Goal: Transaction & Acquisition: Purchase product/service

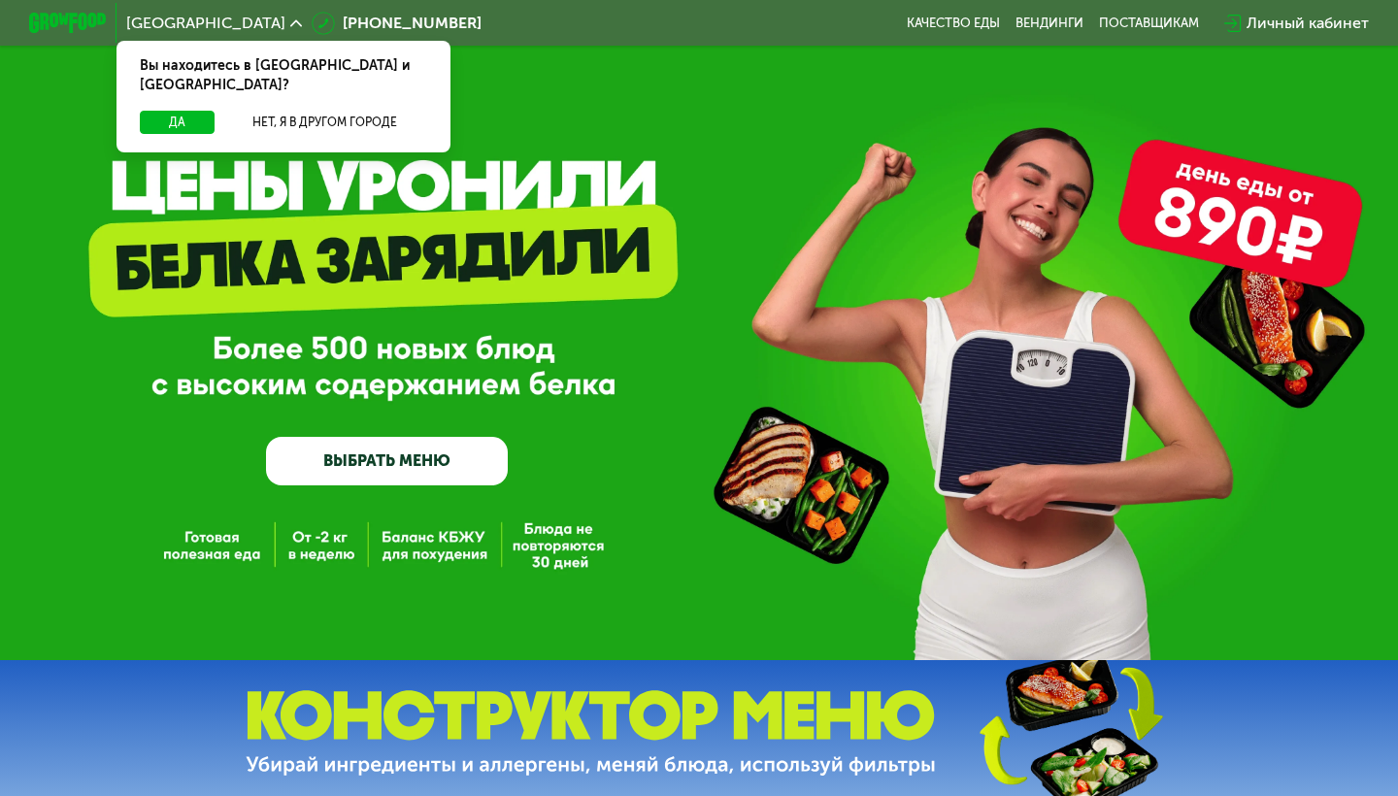
click at [190, 116] on div "Да Нет, я в другом городе" at bounding box center [284, 132] width 342 height 42
click at [181, 111] on button "Да" at bounding box center [177, 122] width 75 height 23
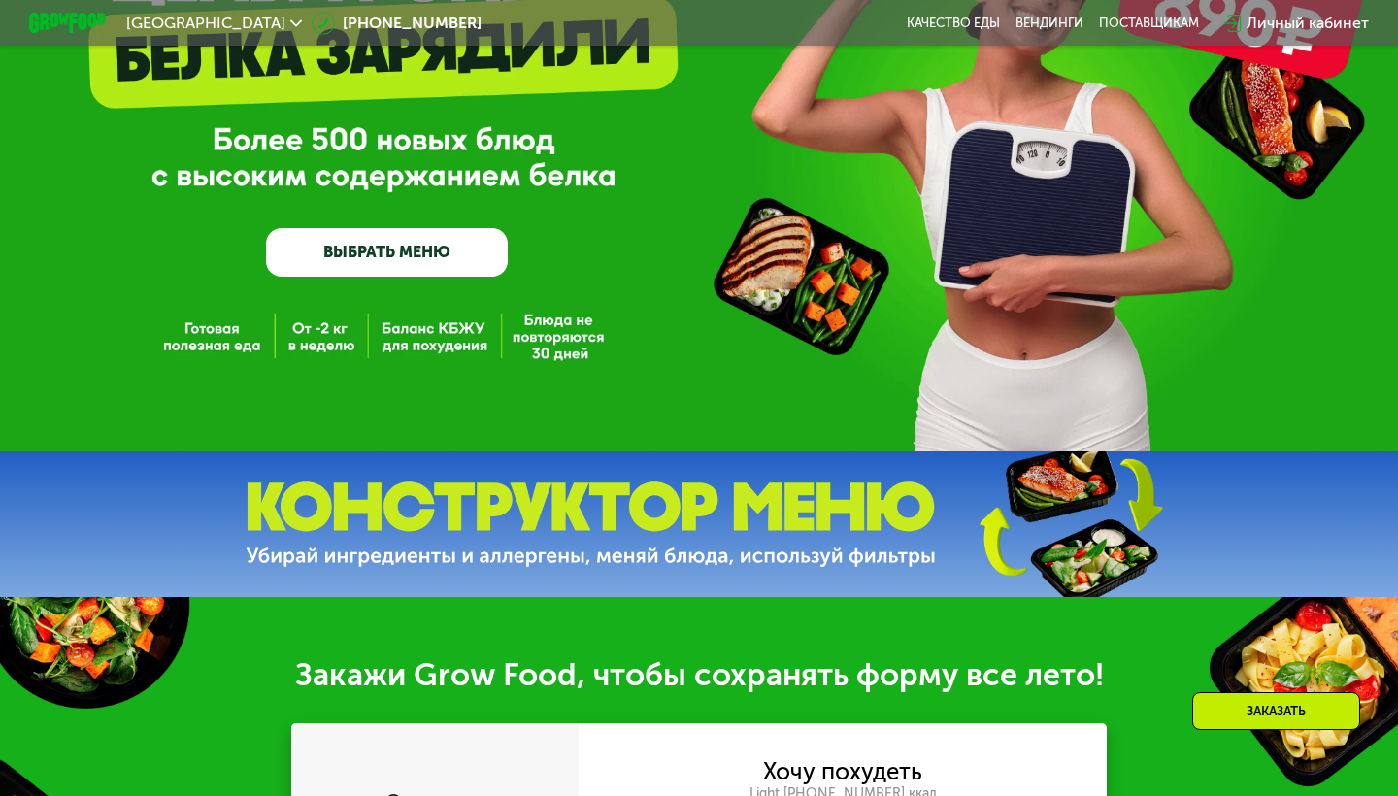
scroll to position [142, 0]
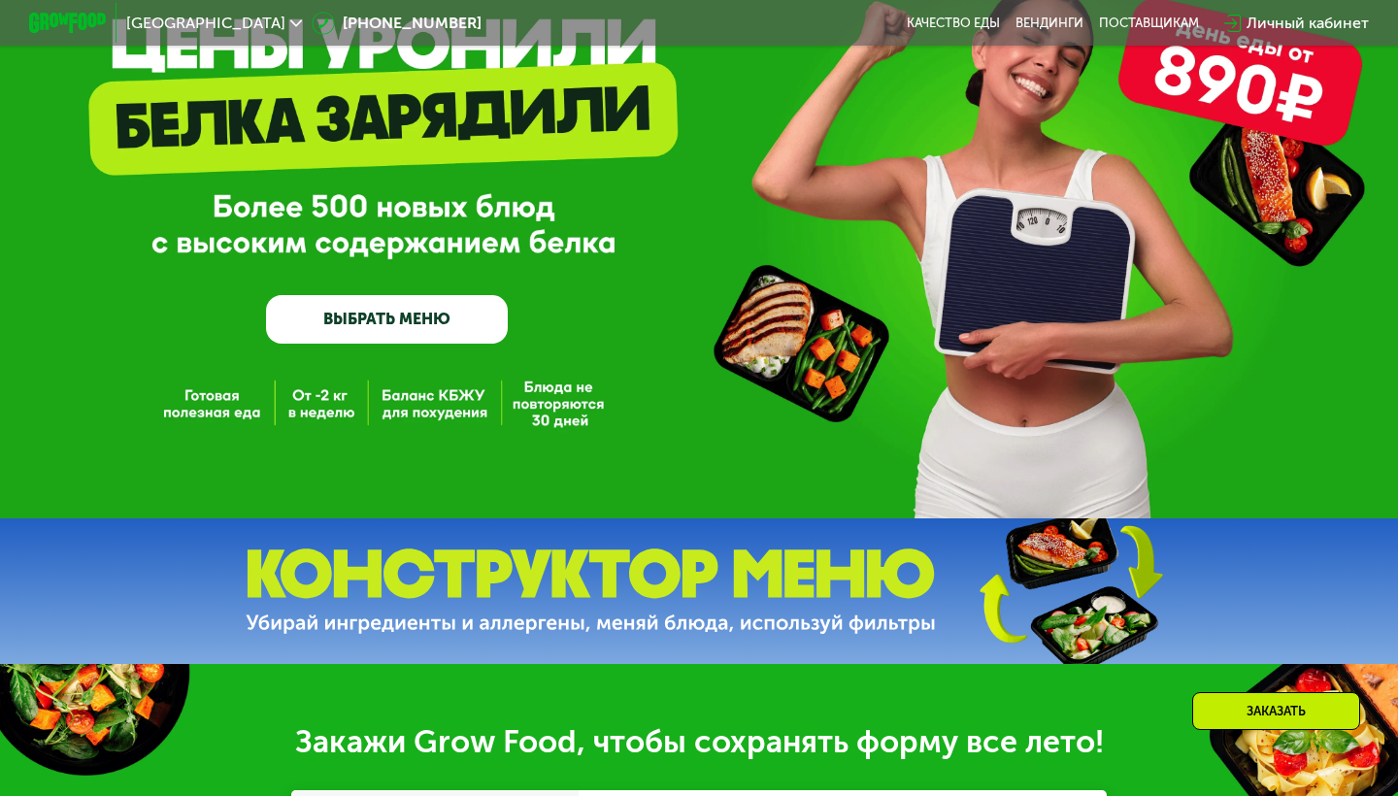
click at [385, 316] on link "ВЫБРАТЬ МЕНЮ" at bounding box center [387, 319] width 242 height 49
click at [411, 322] on link "ВЫБРАТЬ МЕНЮ" at bounding box center [387, 319] width 242 height 49
click at [423, 325] on link "ВЫБРАТЬ МЕНЮ" at bounding box center [387, 319] width 242 height 49
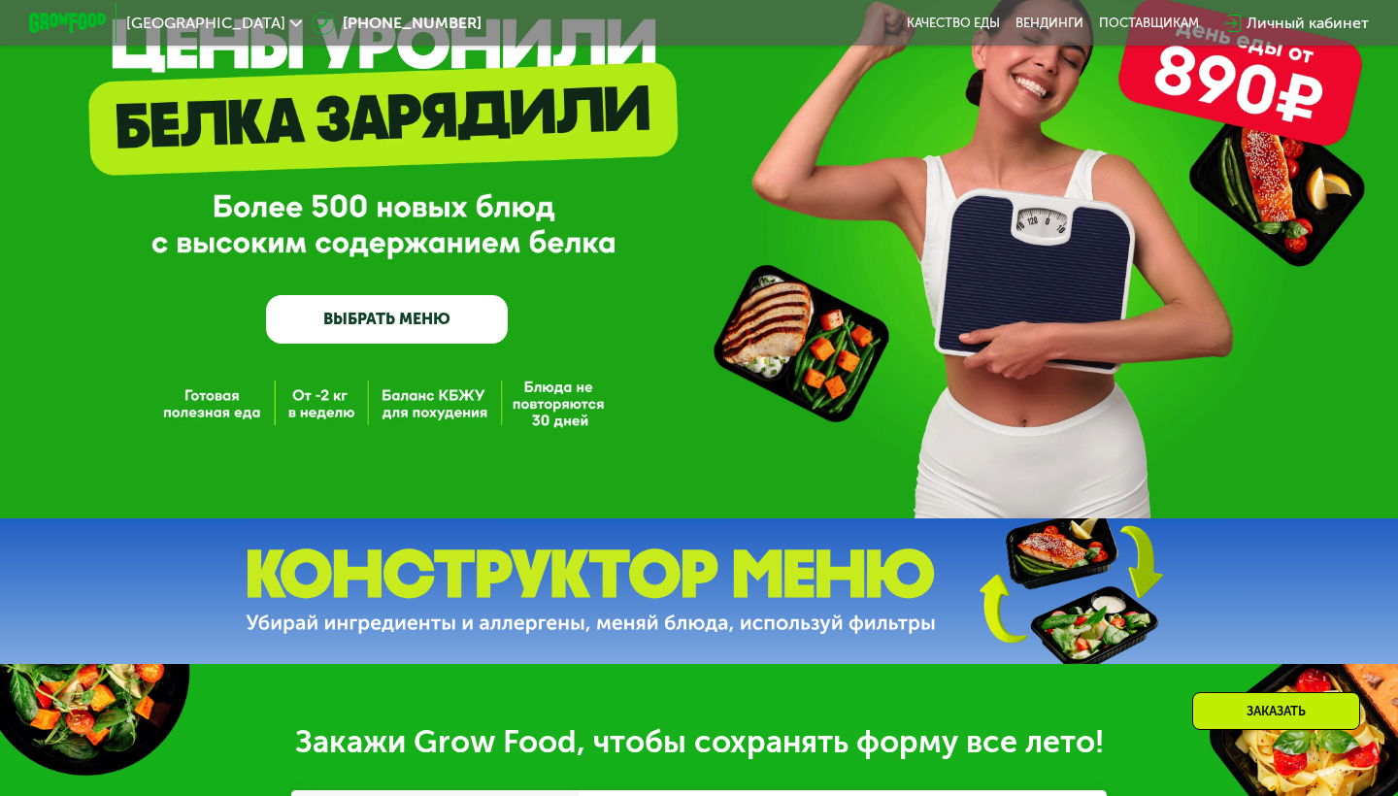
click at [289, 319] on link "ВЫБРАТЬ МЕНЮ" at bounding box center [387, 319] width 242 height 49
click at [345, 319] on link "ВЫБРАТЬ МЕНЮ" at bounding box center [387, 319] width 242 height 49
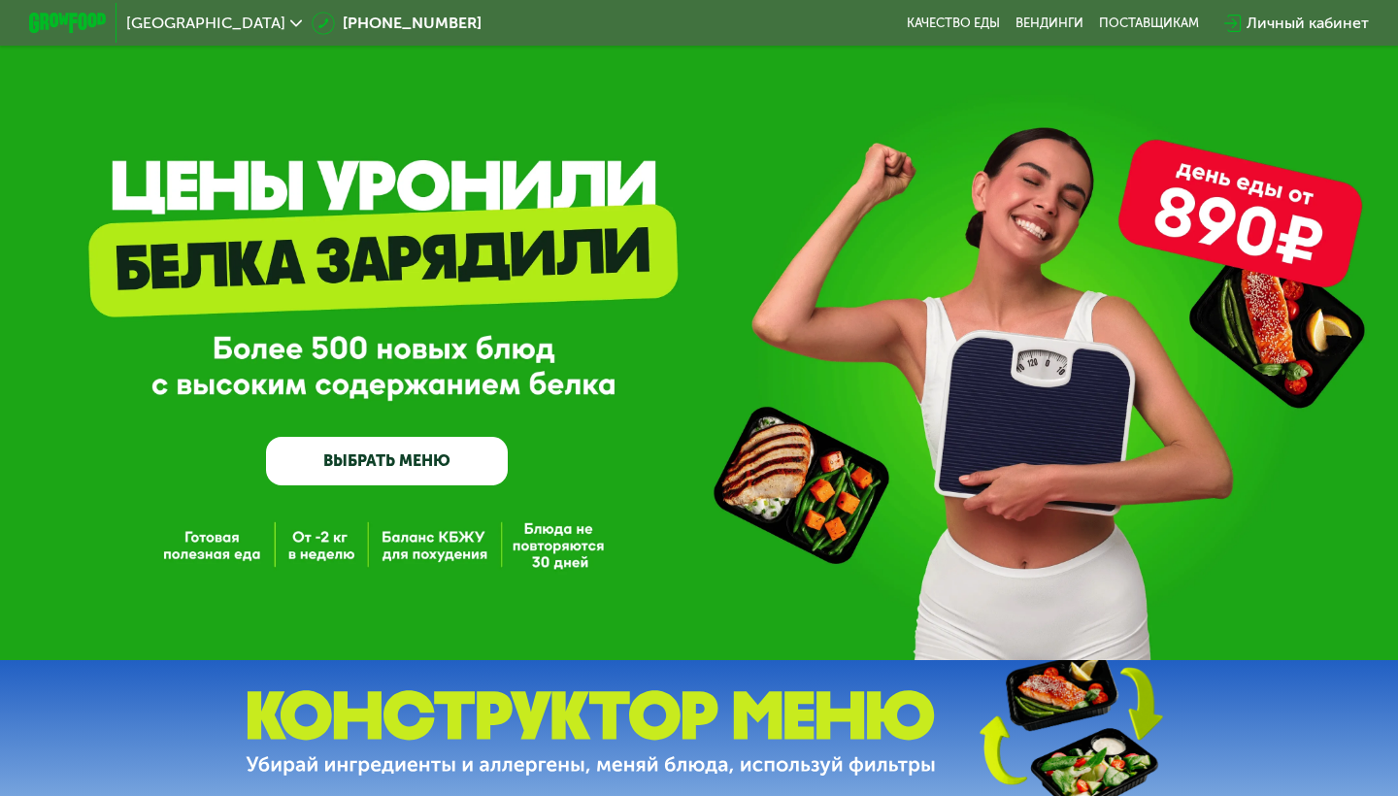
click at [392, 465] on link "ВЫБРАТЬ МЕНЮ" at bounding box center [387, 461] width 242 height 49
click at [376, 451] on link "ВЫБРАТЬ МЕНЮ" at bounding box center [387, 461] width 242 height 49
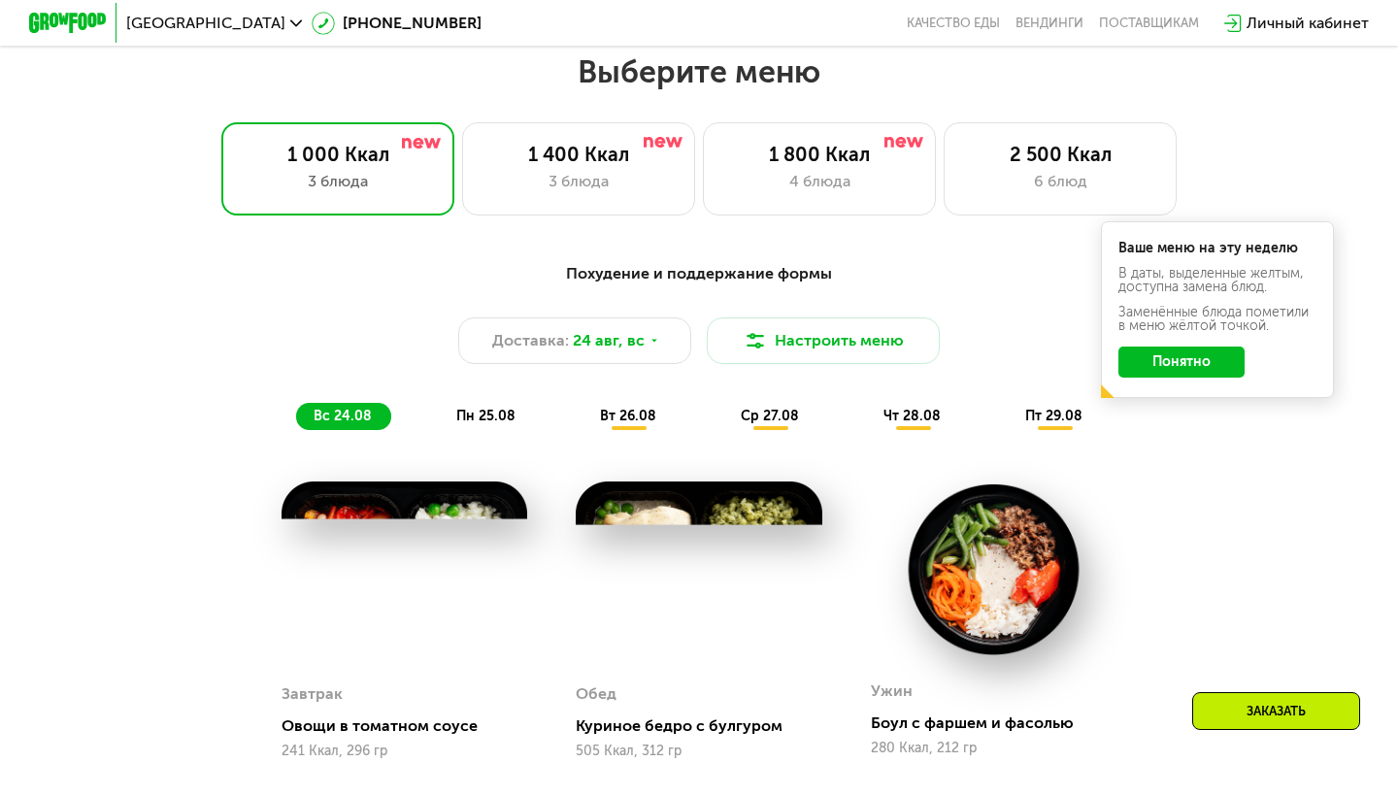
scroll to position [827, 0]
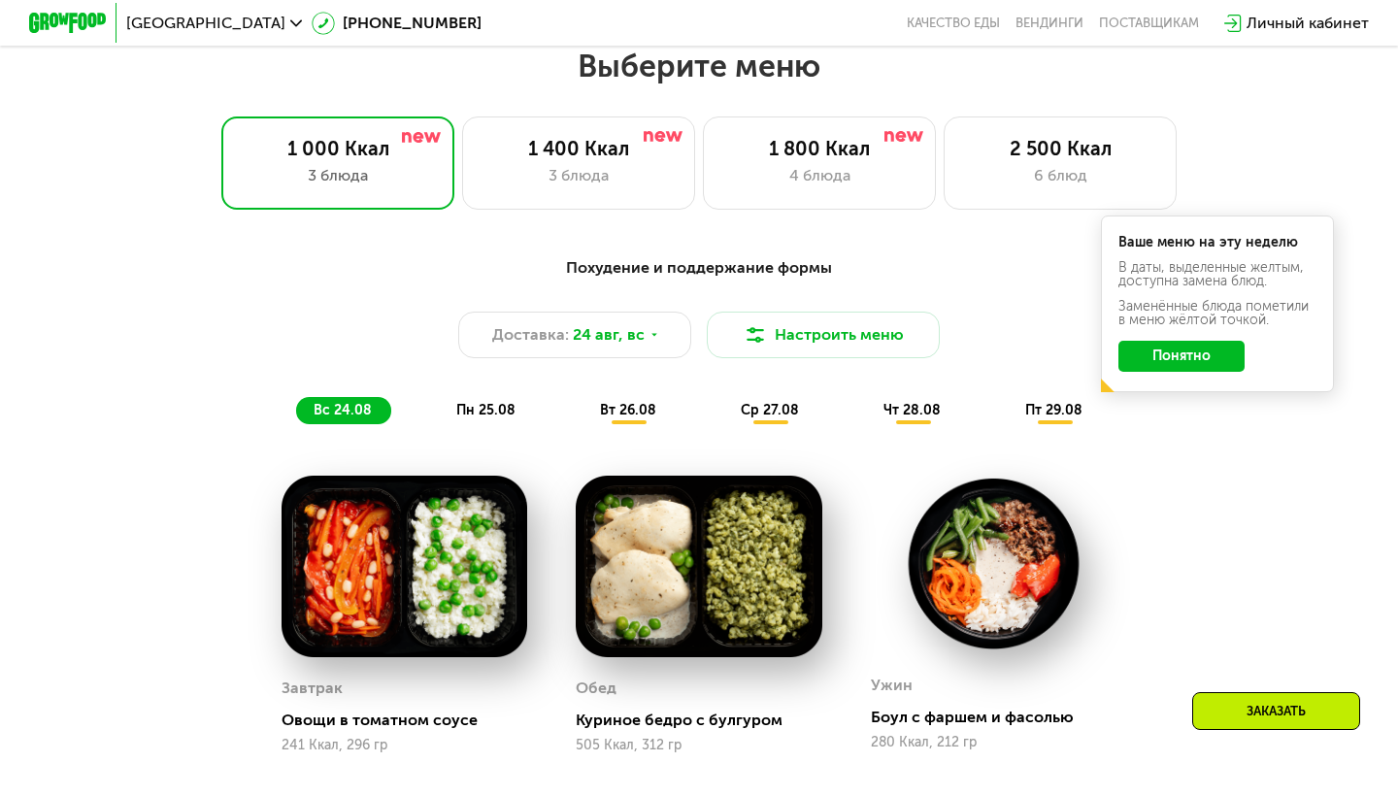
click at [1171, 367] on button "Понятно" at bounding box center [1182, 356] width 126 height 31
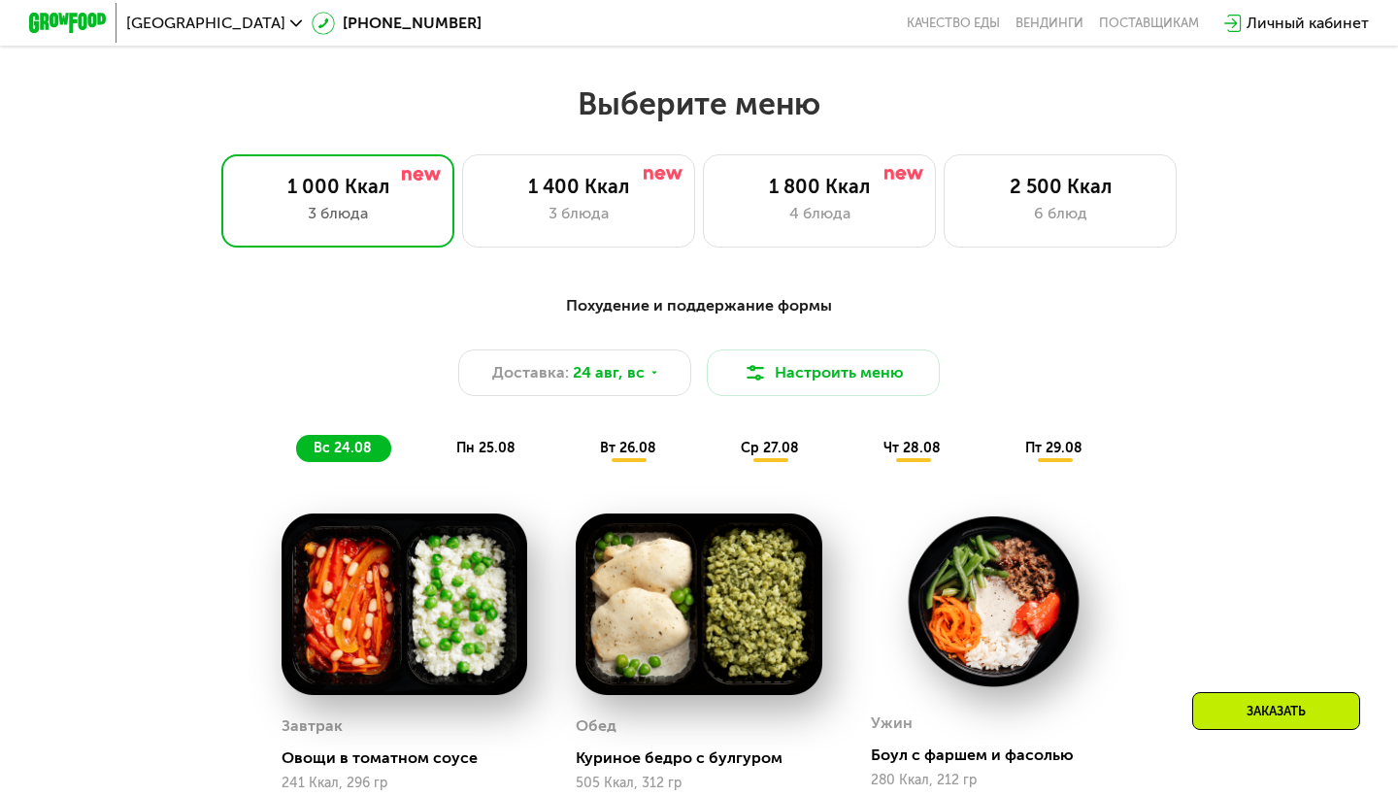
scroll to position [951, 0]
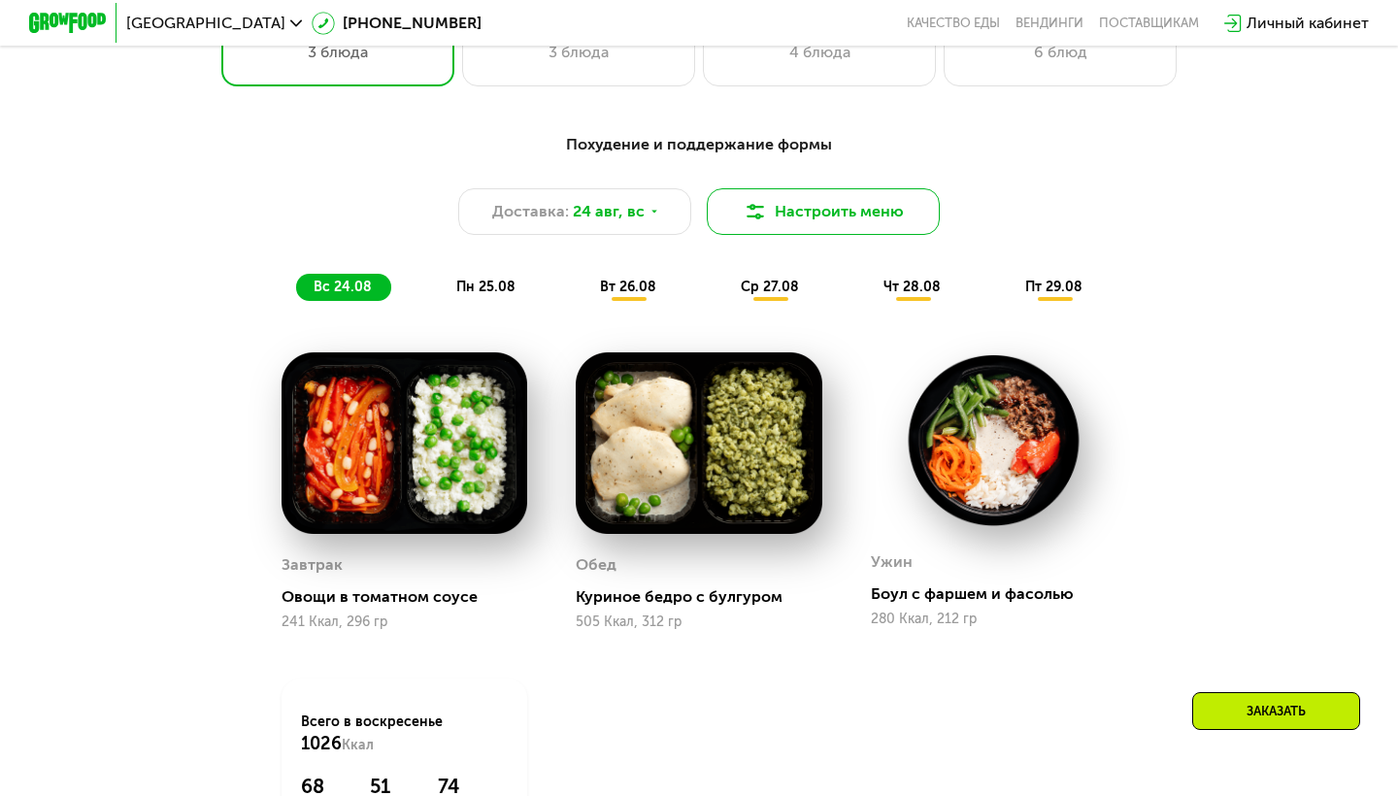
click at [802, 229] on button "Настроить меню" at bounding box center [823, 211] width 233 height 47
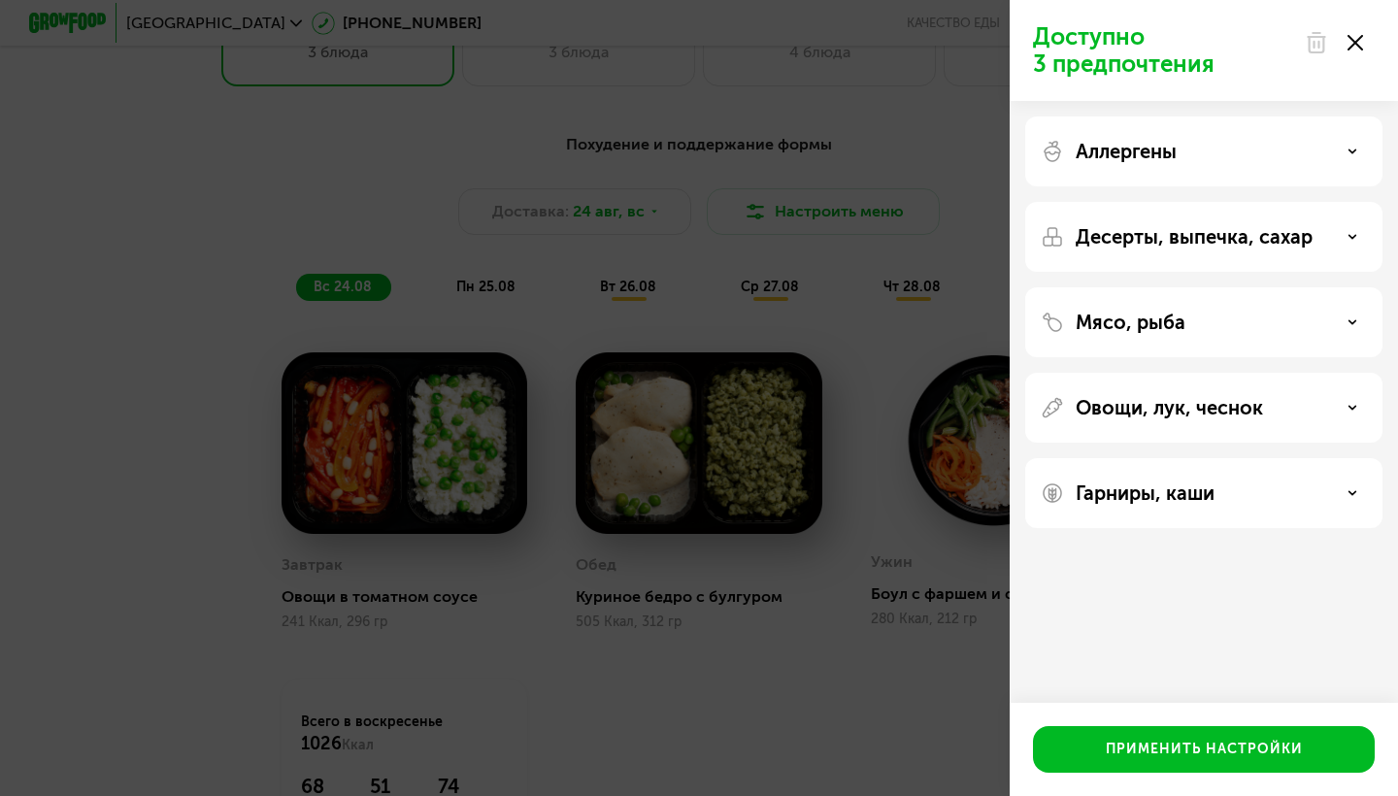
click at [1353, 51] on div at bounding box center [1334, 42] width 82 height 39
click at [1357, 44] on use at bounding box center [1356, 43] width 16 height 16
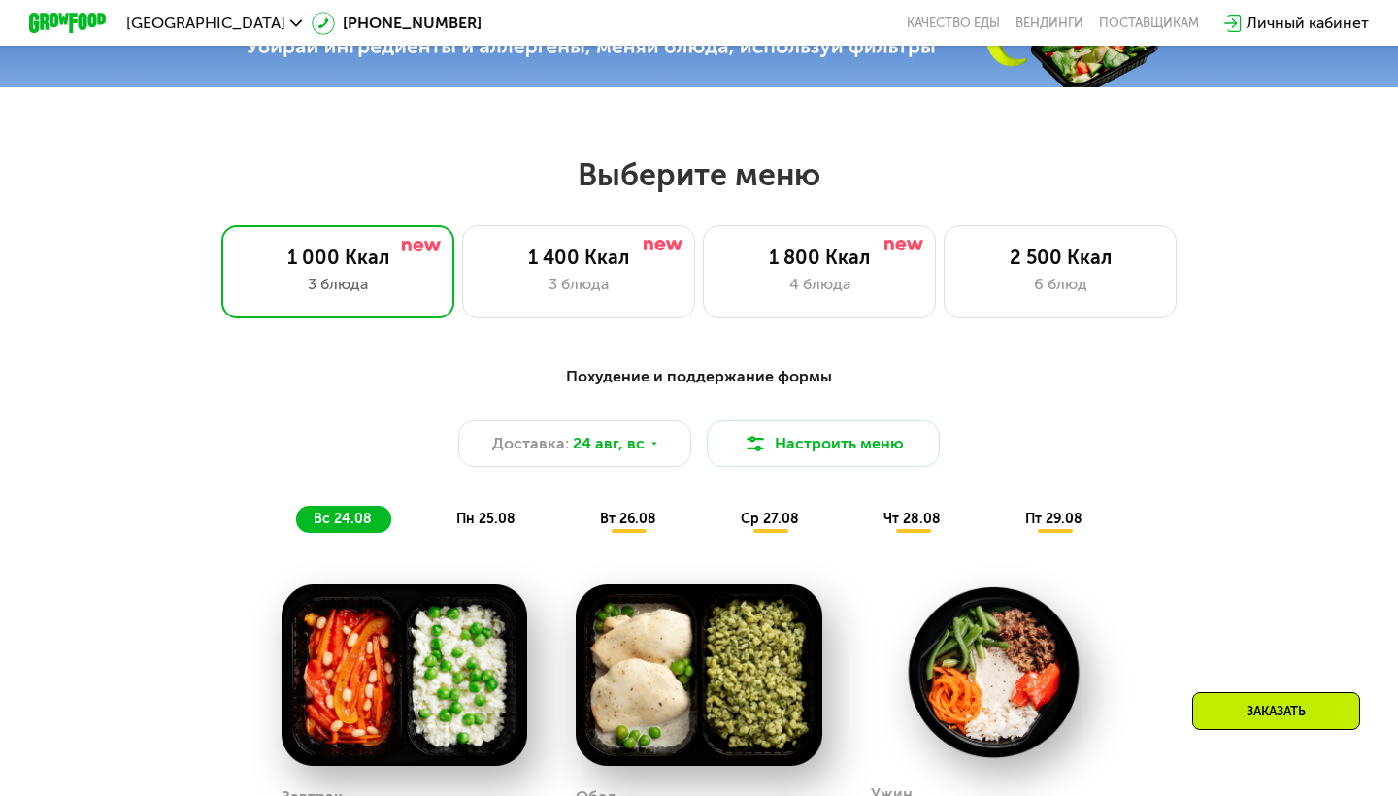
scroll to position [674, 0]
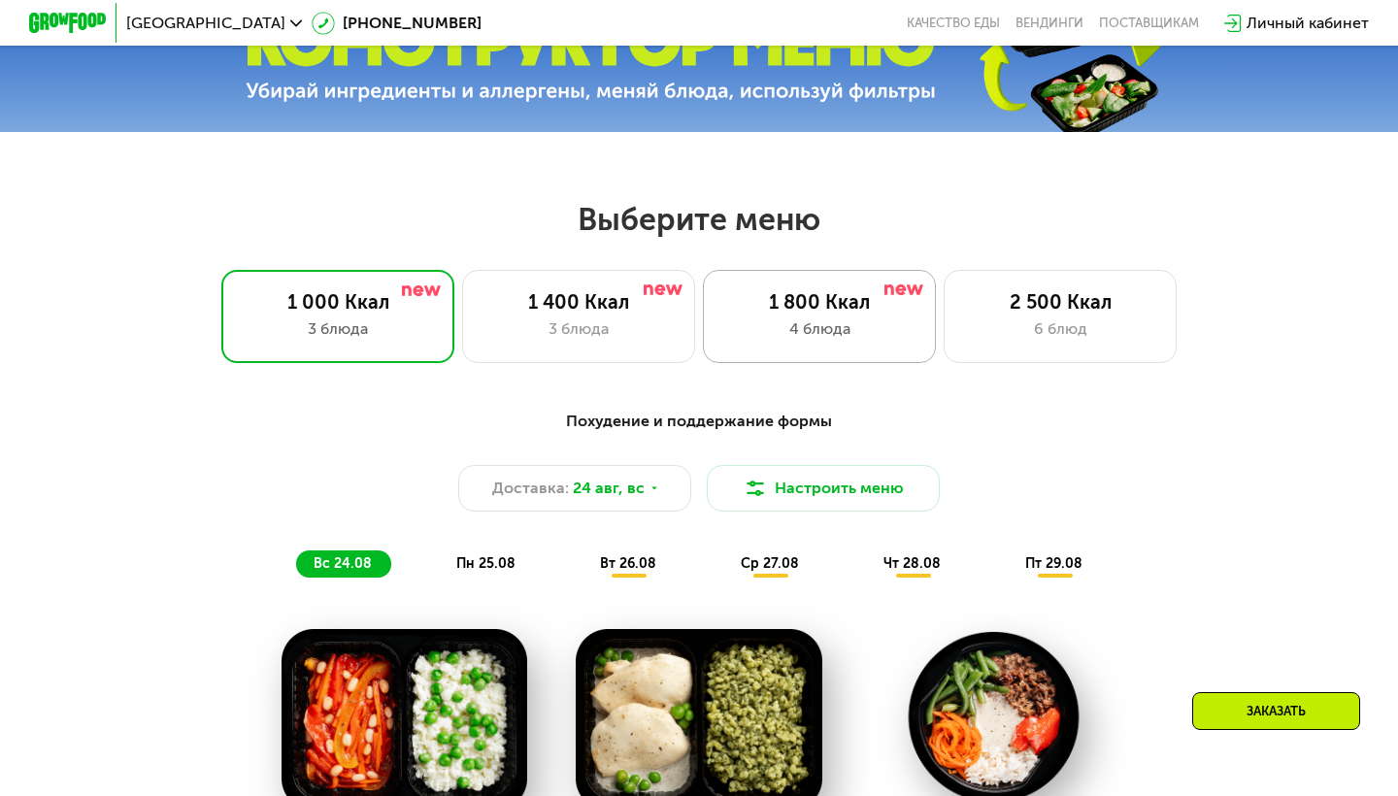
click at [944, 343] on div "1 800 Ккал 4 блюда" at bounding box center [1060, 316] width 233 height 93
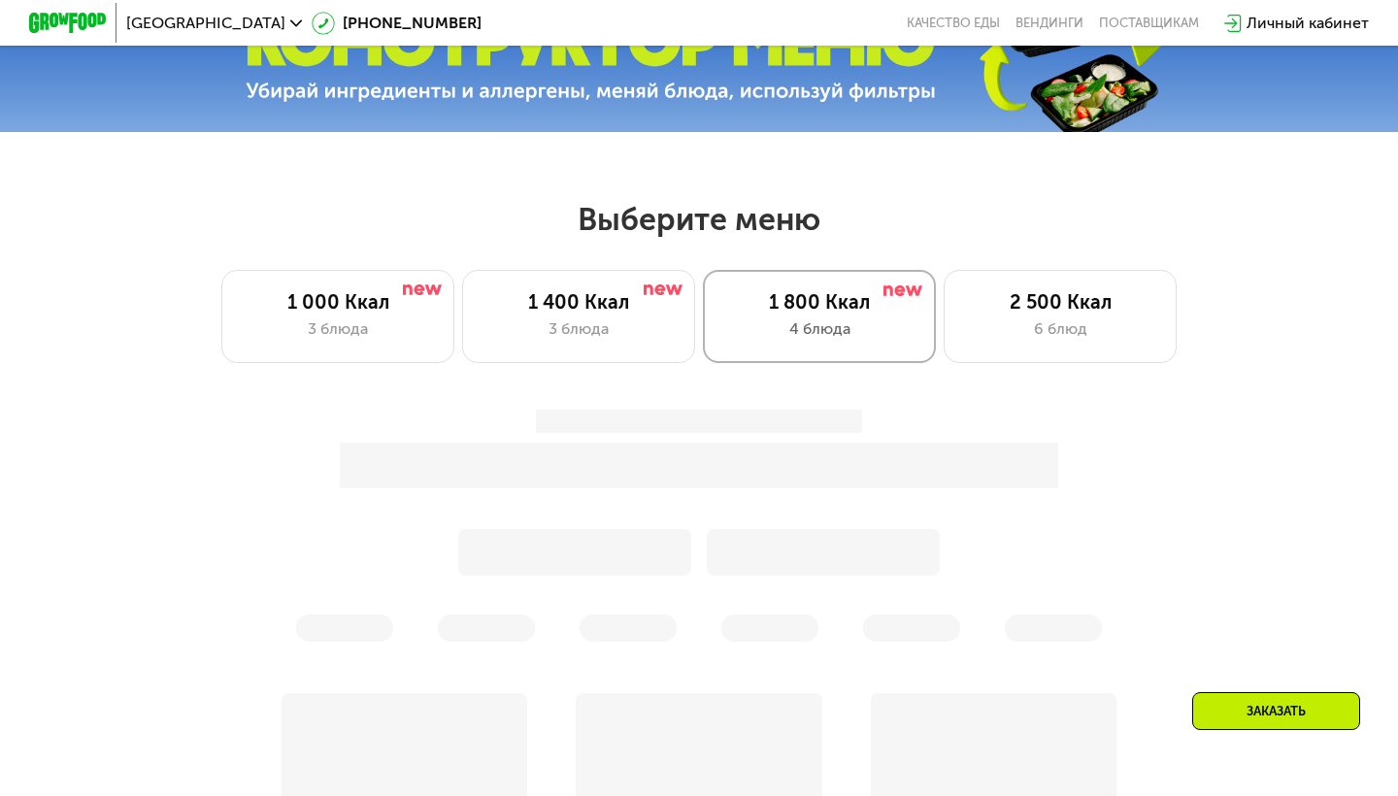
click at [796, 343] on div "1 800 Ккал 4 блюда" at bounding box center [819, 316] width 233 height 93
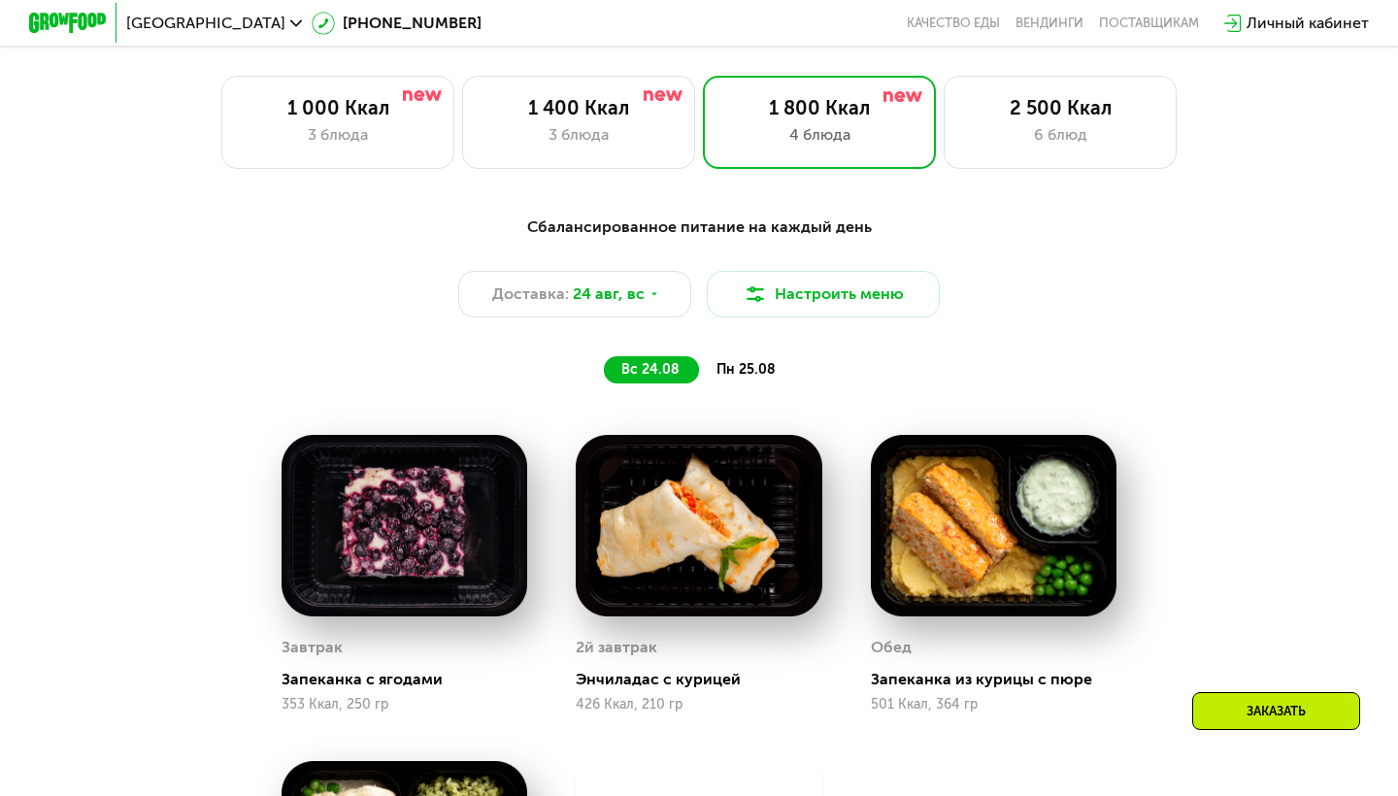
scroll to position [823, 0]
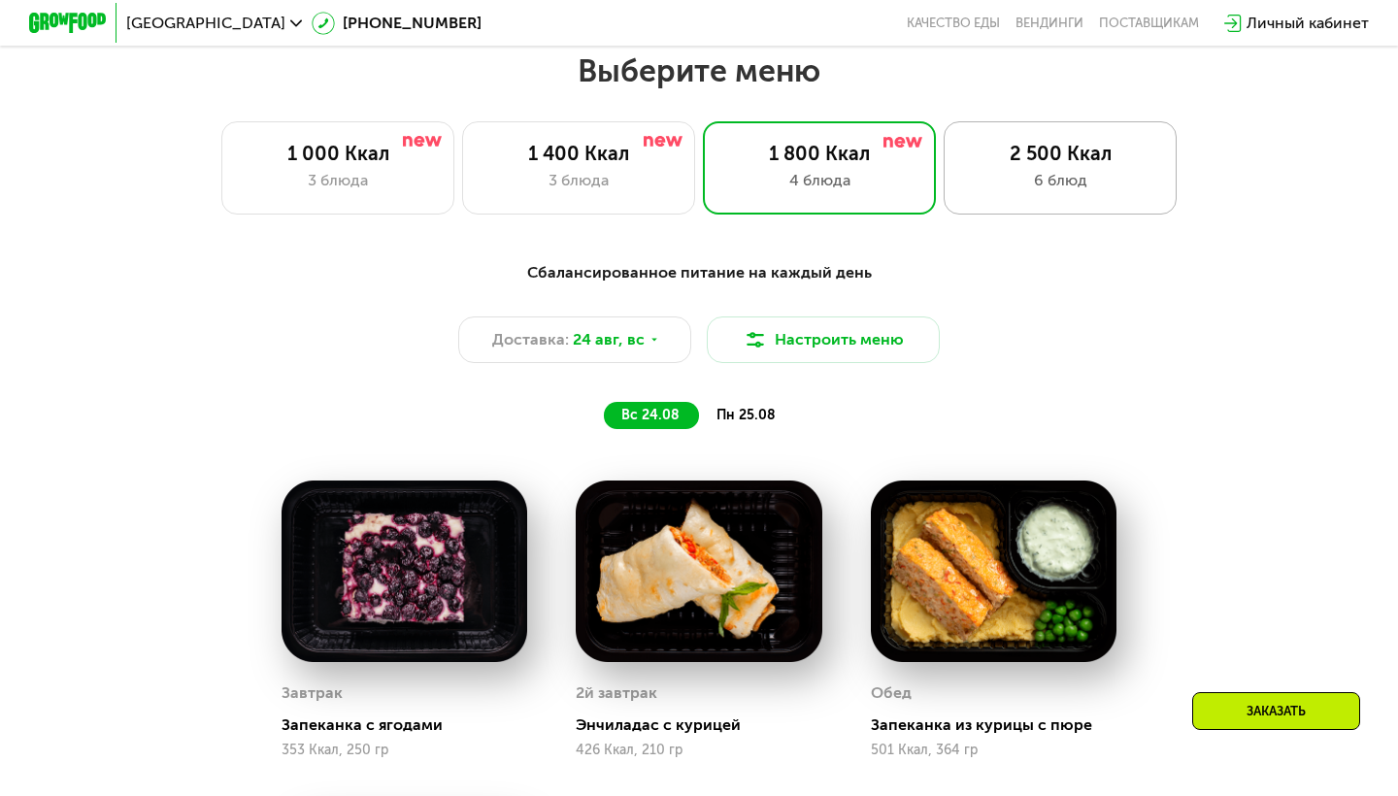
click at [1024, 186] on div "6 блюд" at bounding box center [1060, 180] width 192 height 23
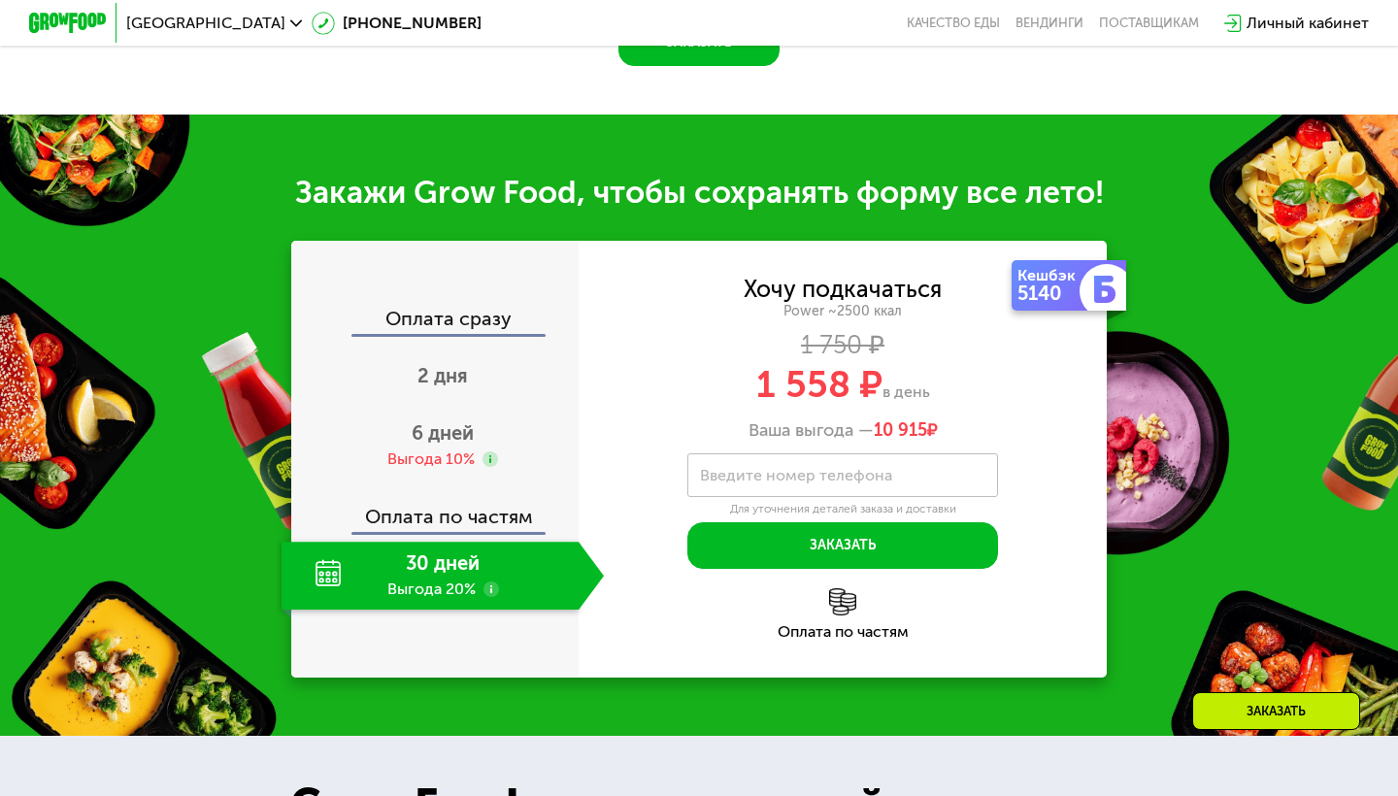
scroll to position [2162, 0]
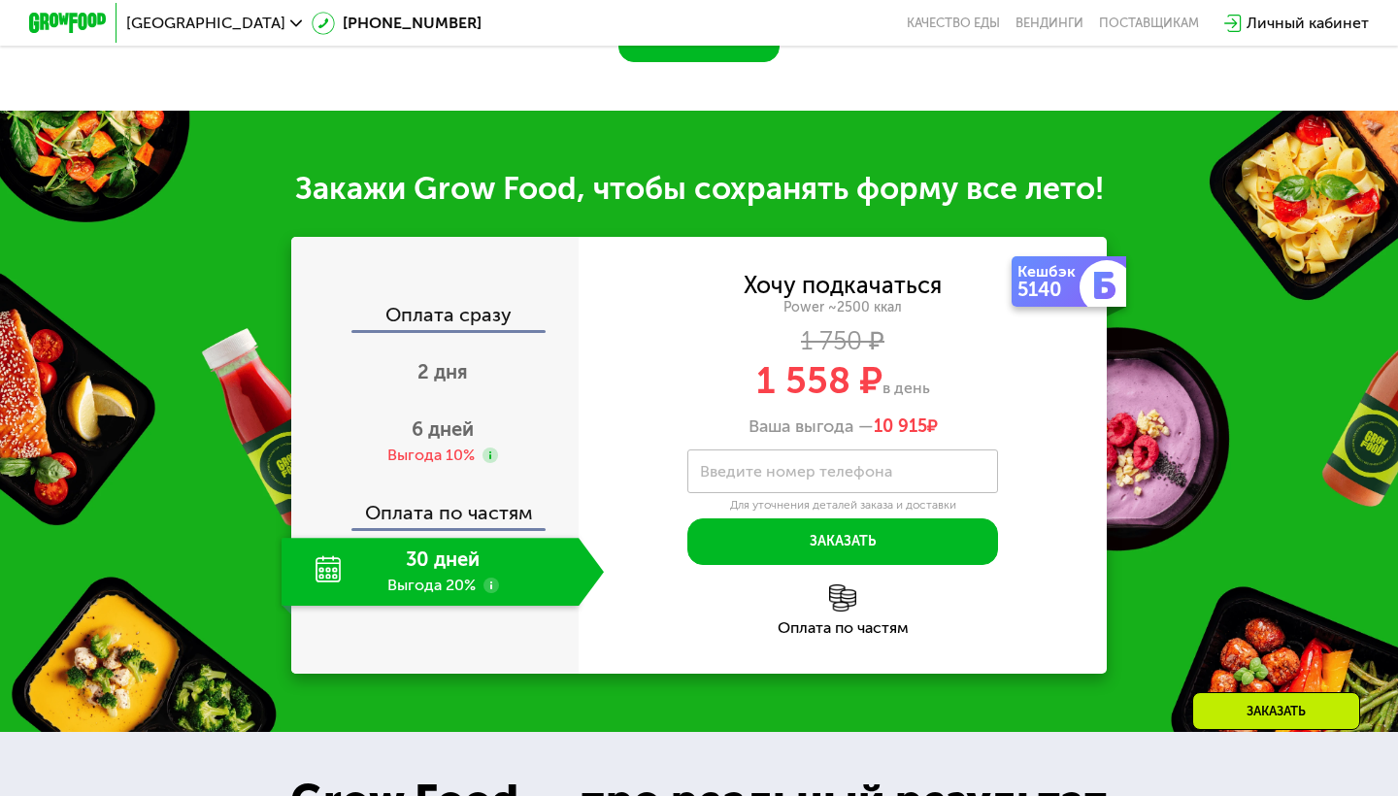
click at [489, 578] on use at bounding box center [492, 586] width 16 height 16
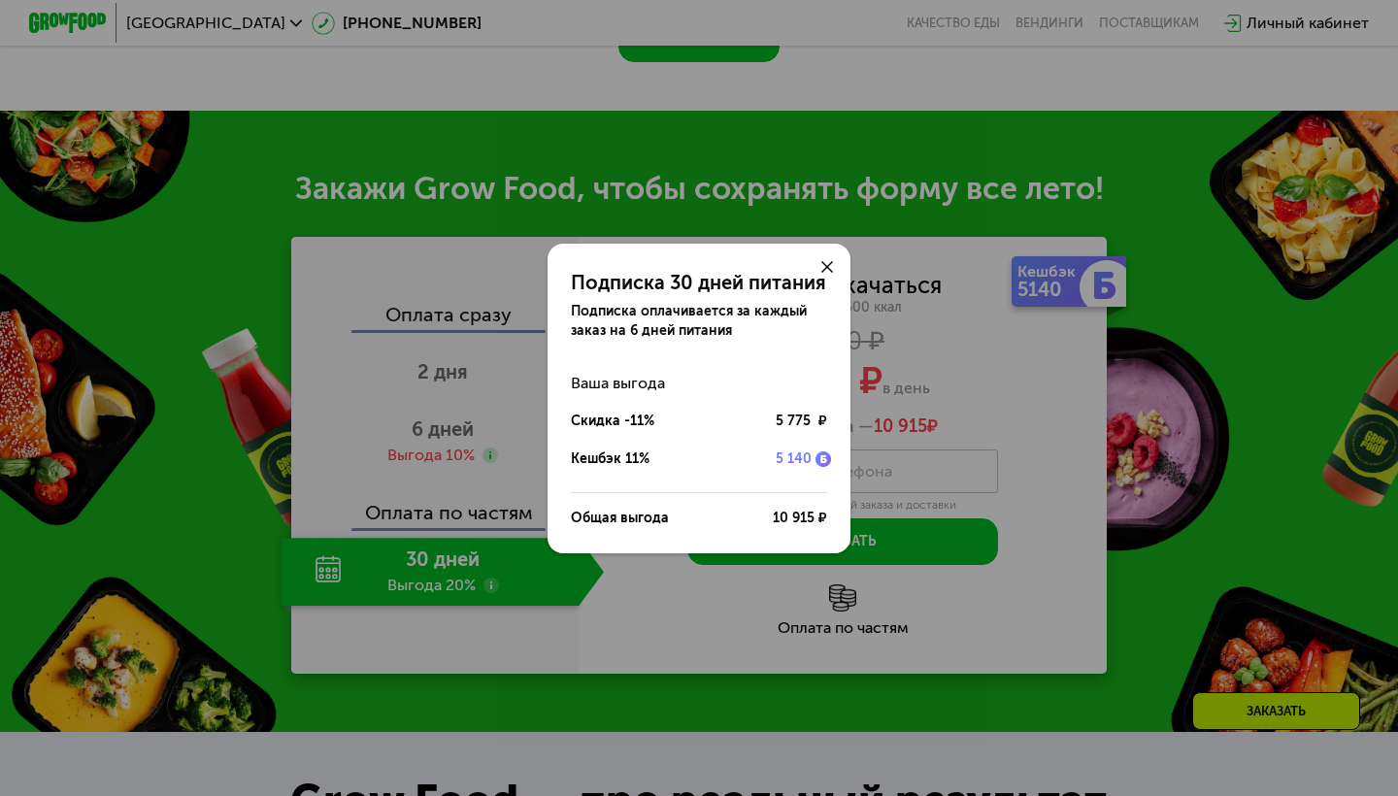
click at [827, 266] on use at bounding box center [828, 267] width 12 height 12
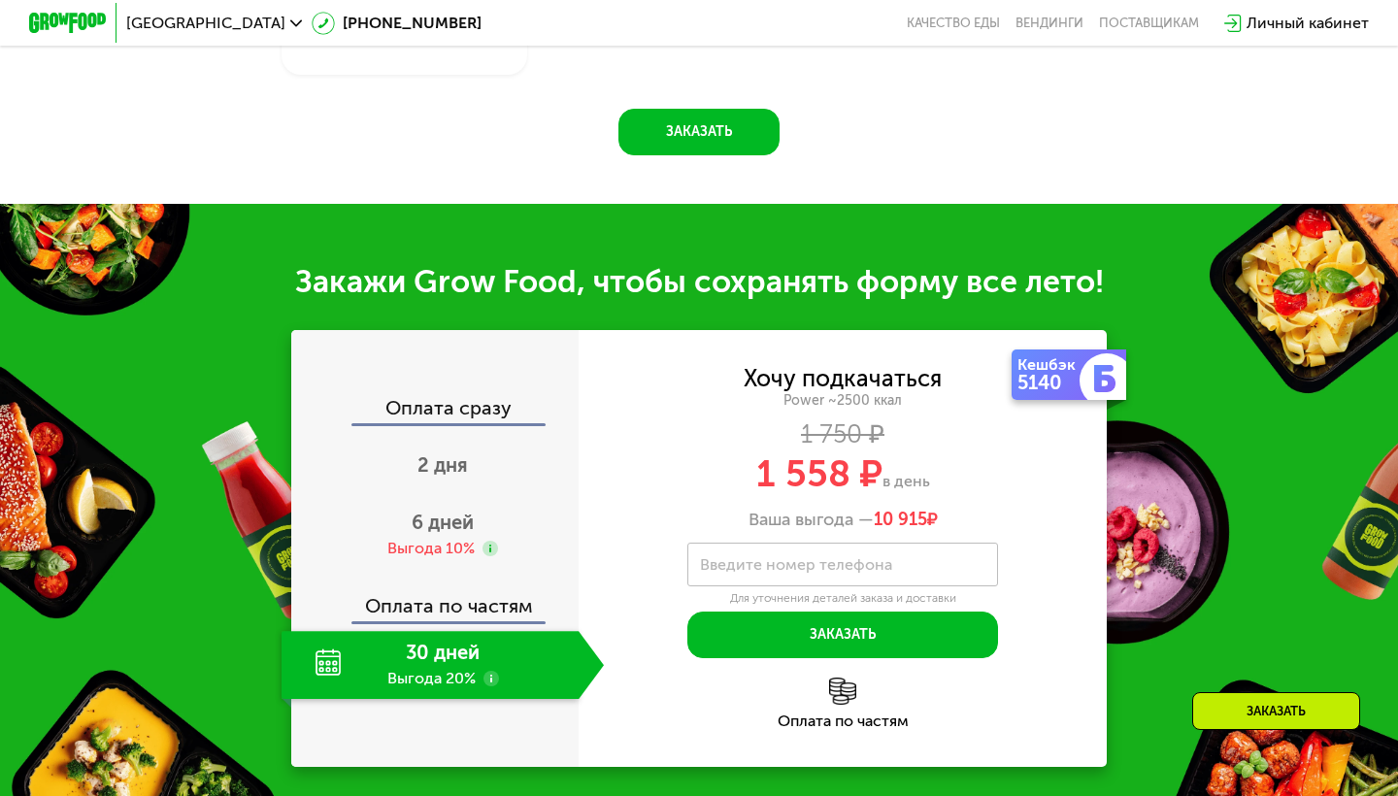
scroll to position [2092, 0]
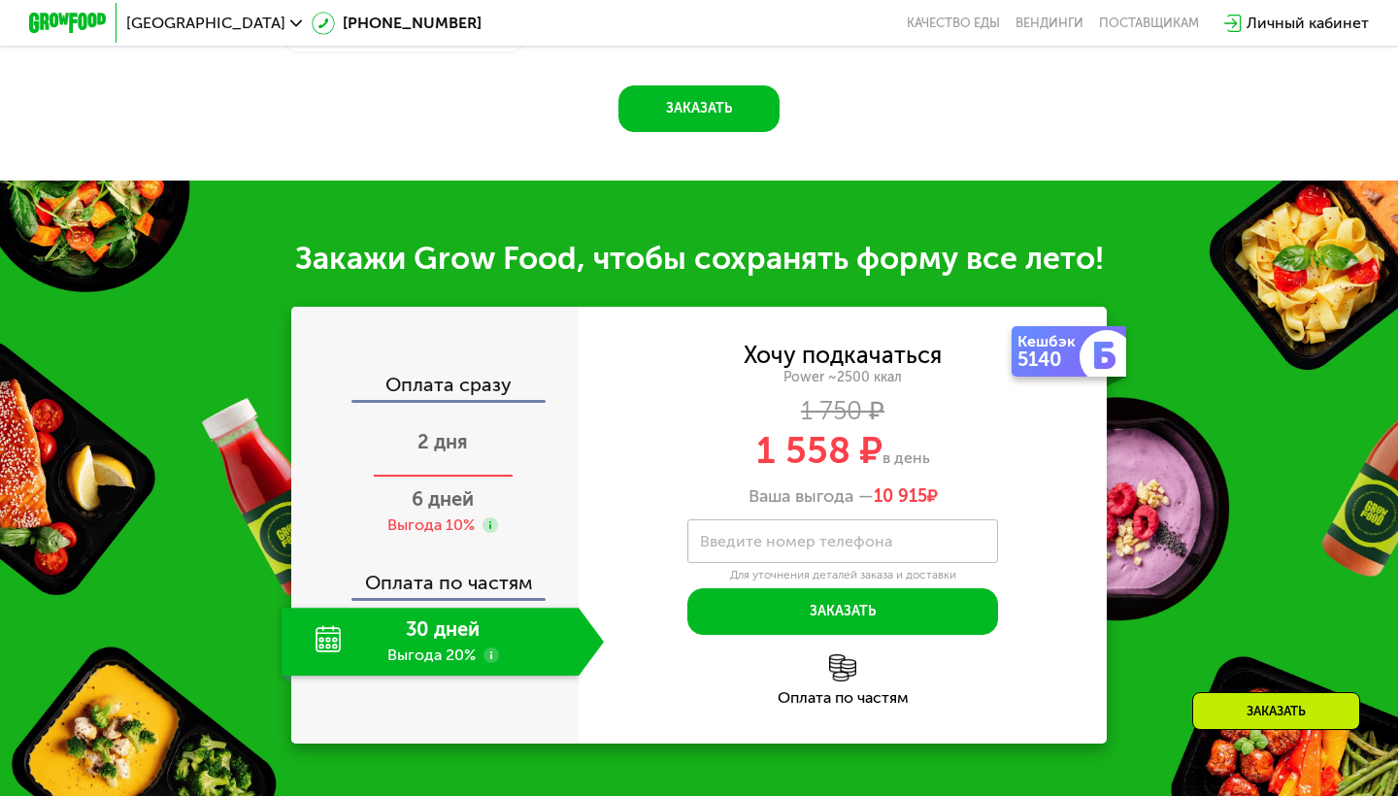
click at [480, 425] on div "2 дня" at bounding box center [443, 444] width 322 height 68
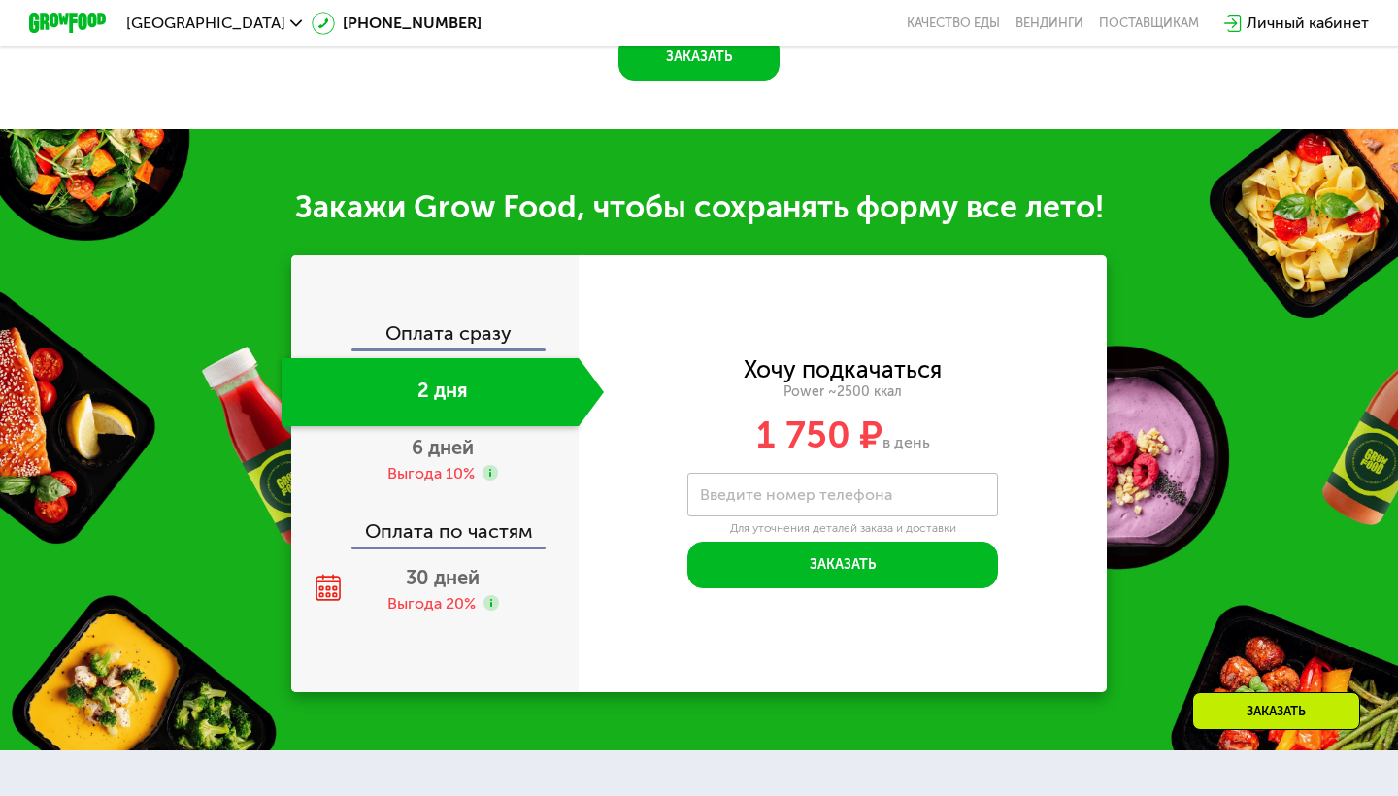
scroll to position [2230, 0]
